Goal: Browse casually

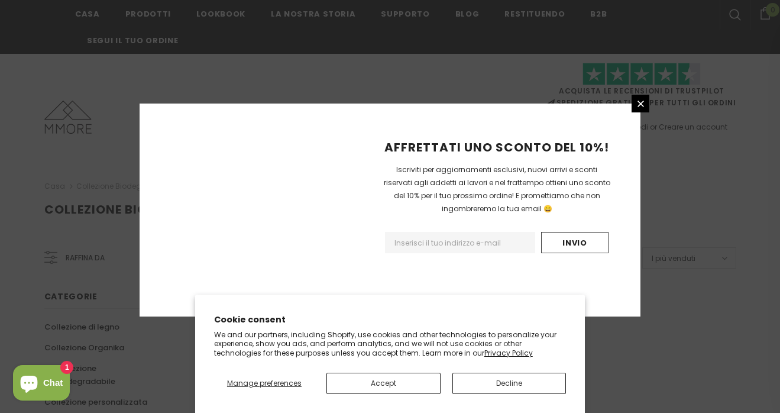
scroll to position [823, 0]
